Goal: Task Accomplishment & Management: Manage account settings

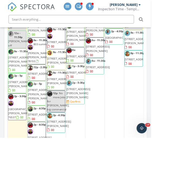
scroll to position [1077, 0]
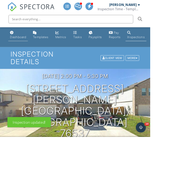
click at [18, 45] on div "Dashboard" at bounding box center [23, 47] width 21 height 5
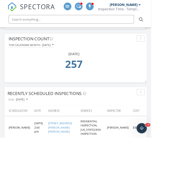
scroll to position [282, 0]
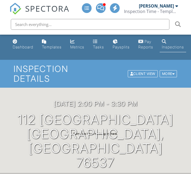
scroll to position [185, 0]
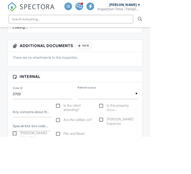
click at [171, 113] on input "text" at bounding box center [137, 119] width 76 height 13
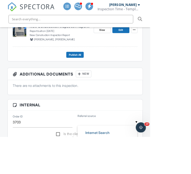
scroll to position [125, 0]
type input "Past Customer"
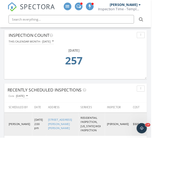
click at [74, 159] on link "[STREET_ADDRESS][PERSON_NAME][PERSON_NAME]" at bounding box center [76, 156] width 30 height 15
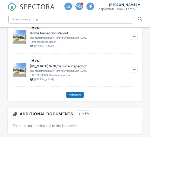
scroll to position [234, 0]
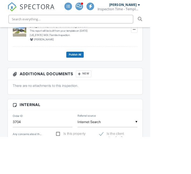
click at [162, 157] on input "Internet Search" at bounding box center [137, 154] width 76 height 13
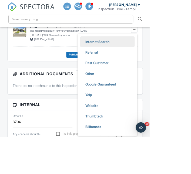
scroll to position [0, 0]
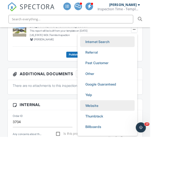
click at [132, 136] on li "Website" at bounding box center [136, 134] width 69 height 14
type input "Website"
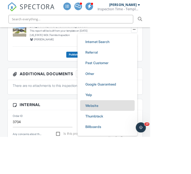
scroll to position [133, 0]
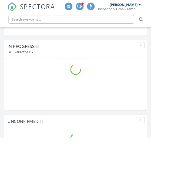
scroll to position [282, 0]
